Goal: Task Accomplishment & Management: Complete application form

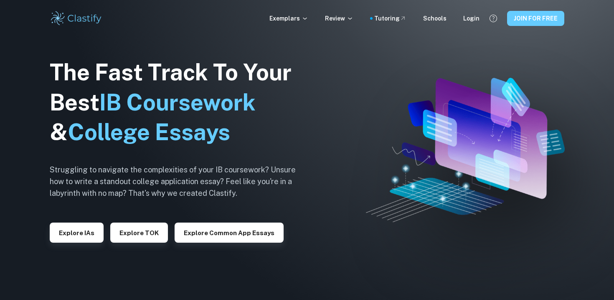
click at [534, 20] on button "JOIN FOR FREE" at bounding box center [535, 18] width 57 height 15
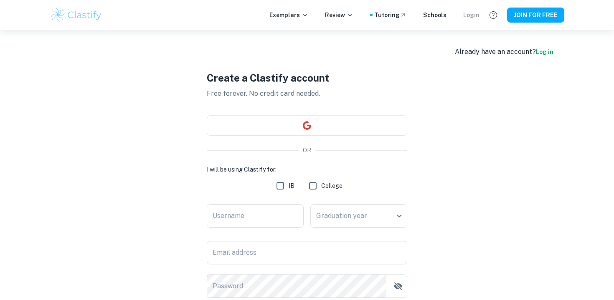
click at [467, 16] on div "Login" at bounding box center [471, 14] width 16 height 9
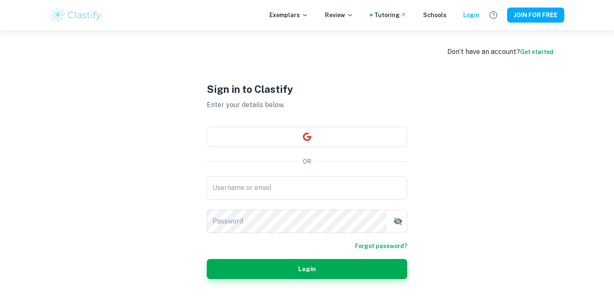
click at [89, 16] on img at bounding box center [76, 15] width 53 height 17
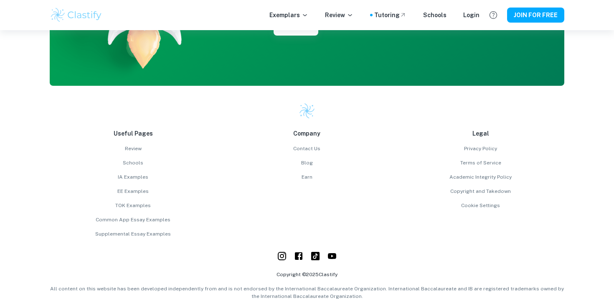
scroll to position [2143, 0]
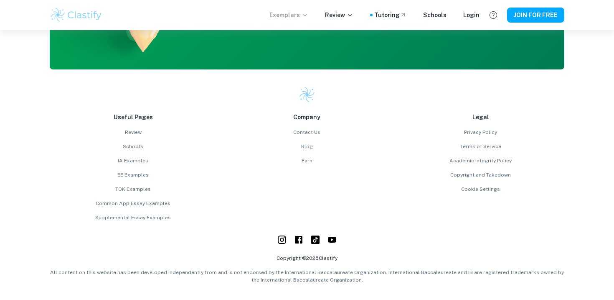
click at [308, 14] on icon at bounding box center [305, 15] width 7 height 7
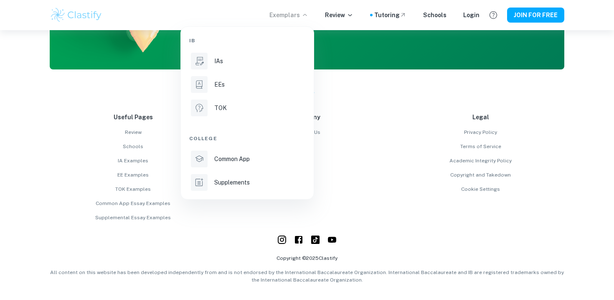
click at [371, 114] on div at bounding box center [307, 150] width 614 height 300
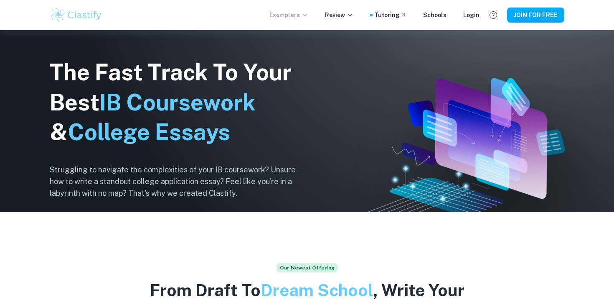
scroll to position [0, 0]
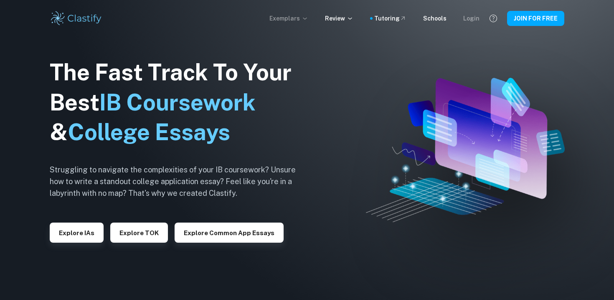
click at [471, 20] on div "Login" at bounding box center [471, 18] width 16 height 9
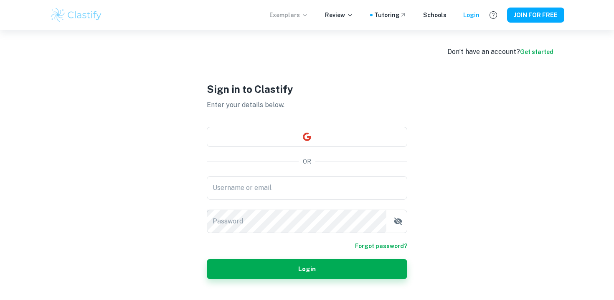
click at [532, 52] on link "Get started" at bounding box center [536, 51] width 33 height 7
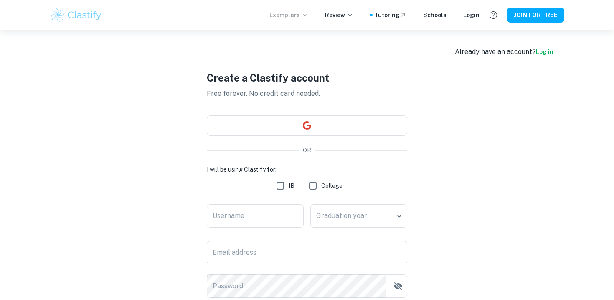
click at [282, 184] on input "IB" at bounding box center [280, 185] width 17 height 17
checkbox input "true"
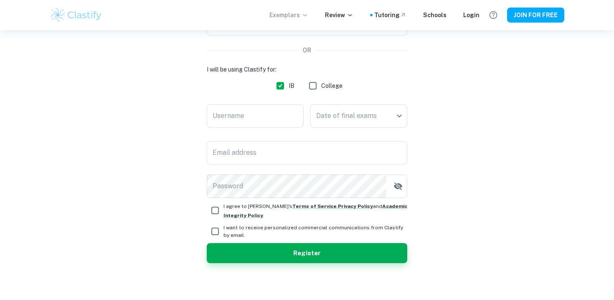
scroll to position [102, 0]
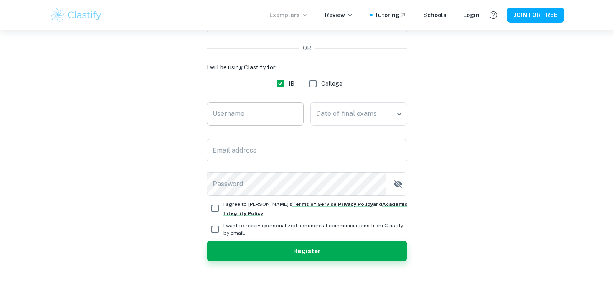
click at [275, 112] on input "Username" at bounding box center [255, 113] width 97 height 23
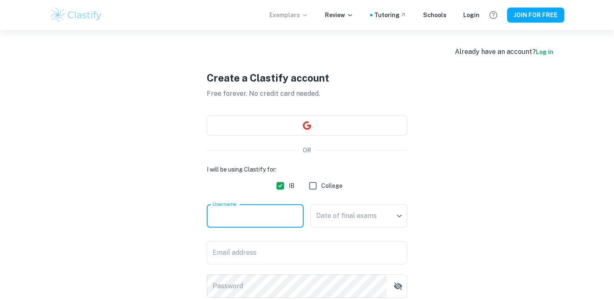
scroll to position [1, 0]
